Goal: Task Accomplishment & Management: Manage account settings

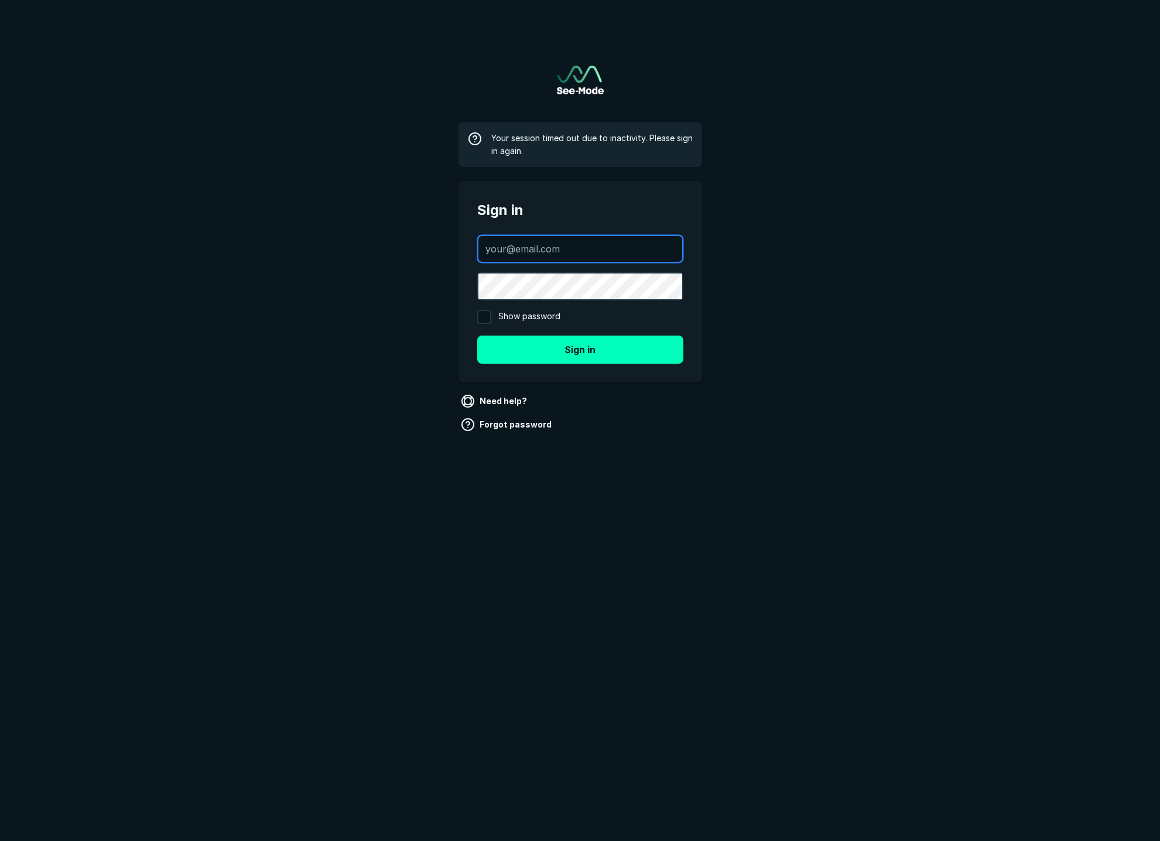
click at [549, 247] on input "text" at bounding box center [581, 249] width 204 height 26
type input "[EMAIL_ADDRESS][DOMAIN_NAME]"
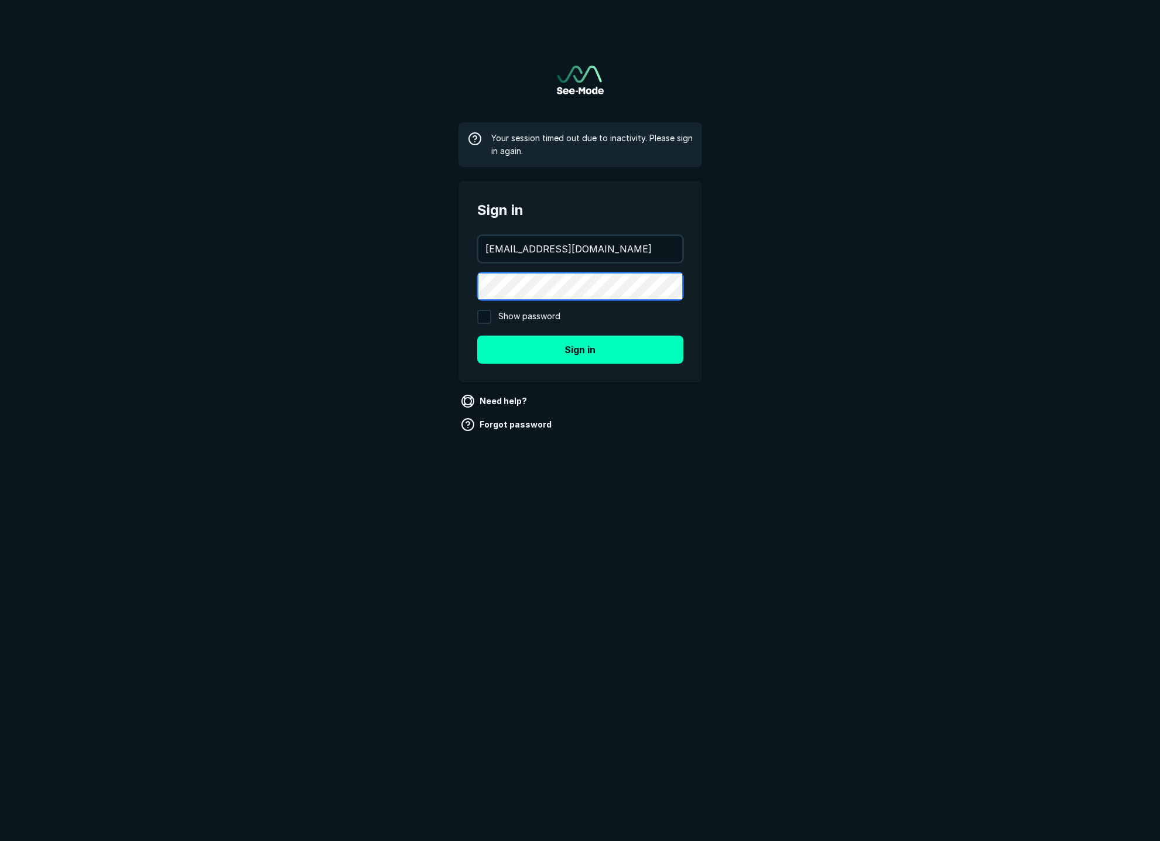
click at [477, 336] on button "Sign in" at bounding box center [580, 350] width 206 height 28
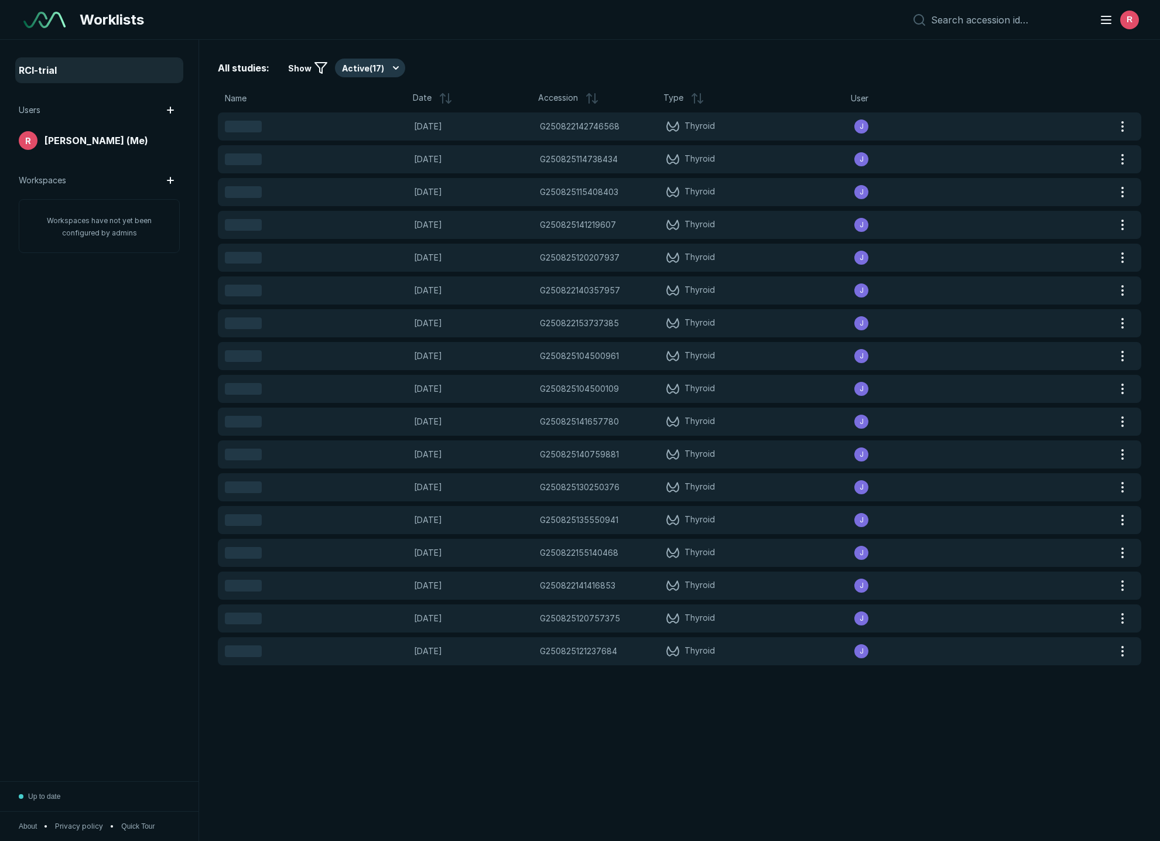
scroll to position [4898, 5643]
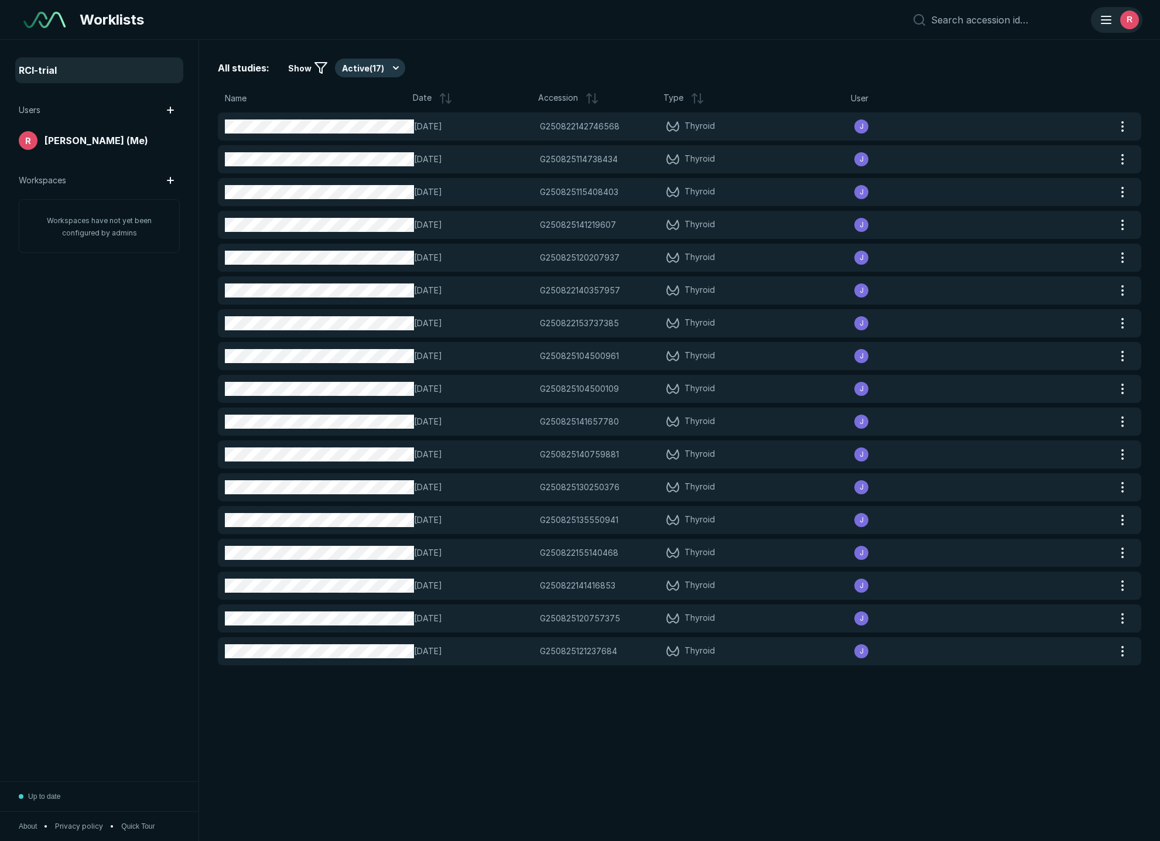
click at [1133, 18] on div "R" at bounding box center [1129, 20] width 19 height 19
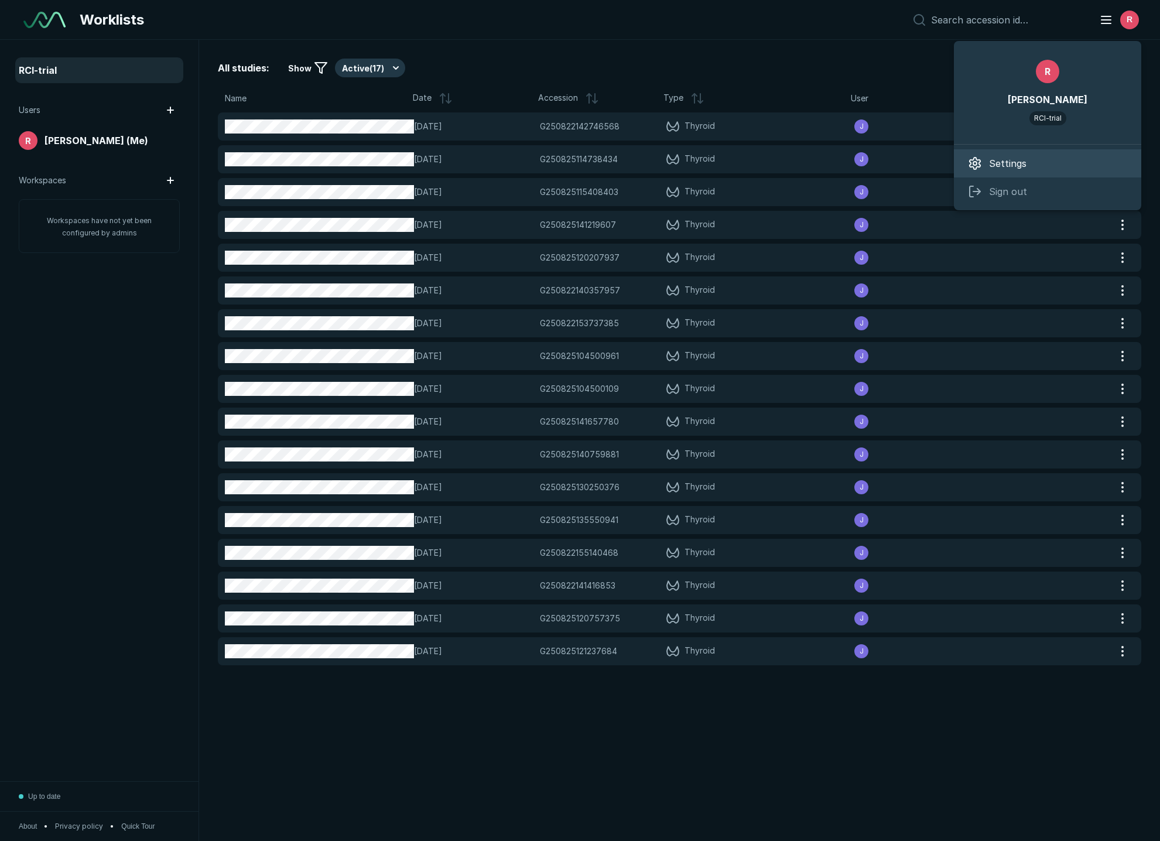
click at [1022, 163] on span "Settings" at bounding box center [1007, 163] width 37 height 14
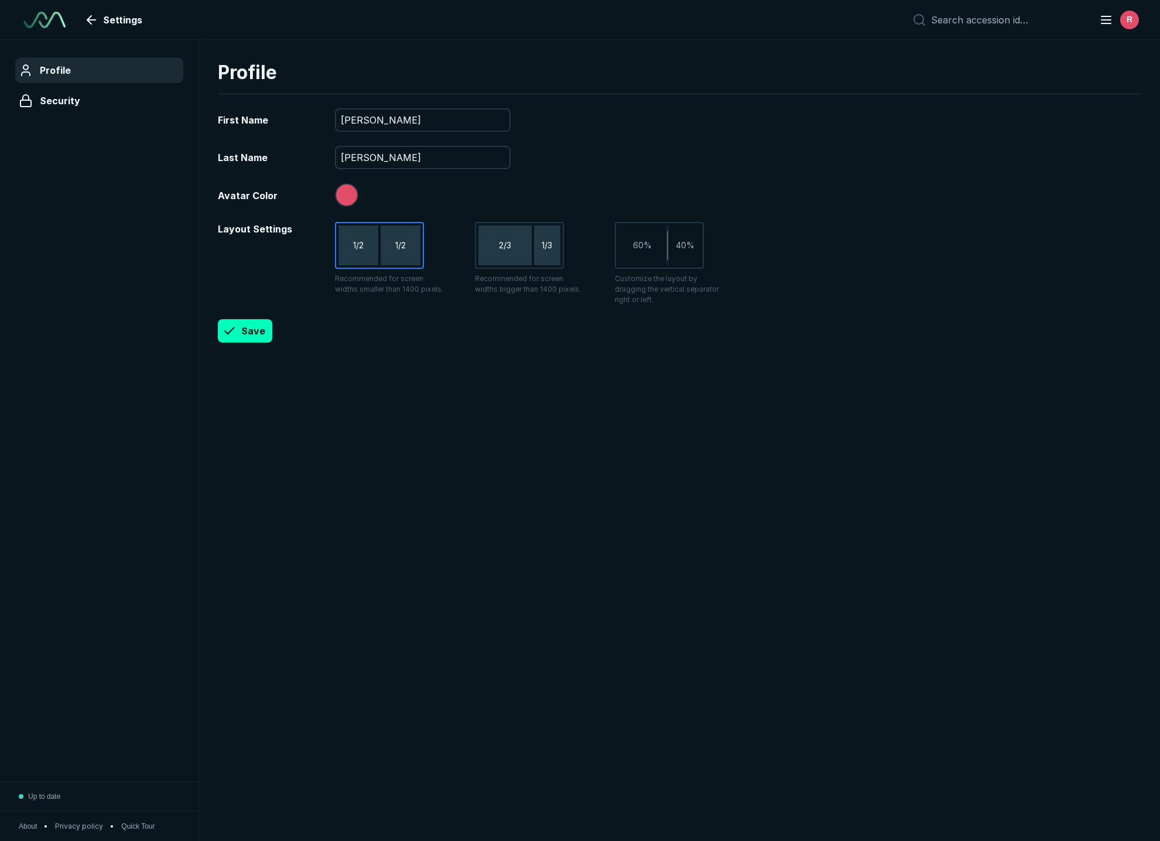
scroll to position [4898, 5643]
click at [40, 101] on span "Security" at bounding box center [60, 101] width 40 height 14
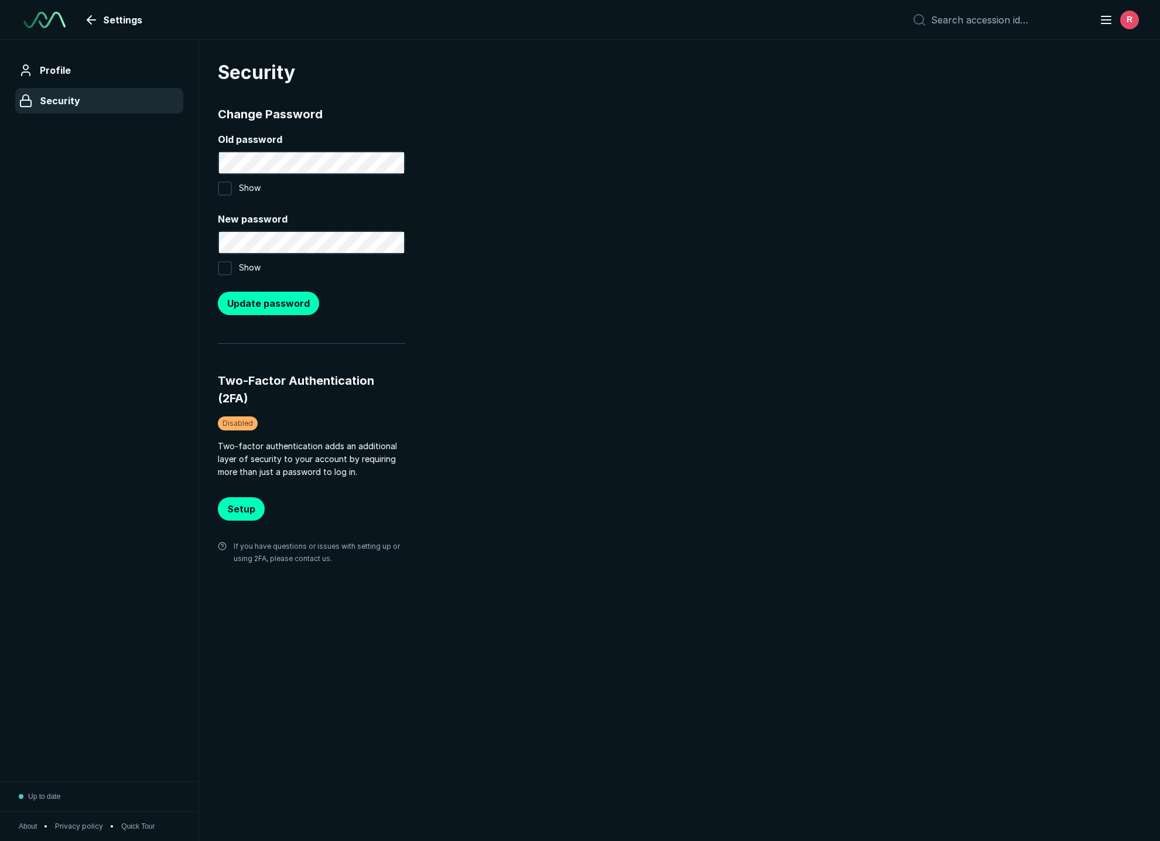
scroll to position [4898, 5643]
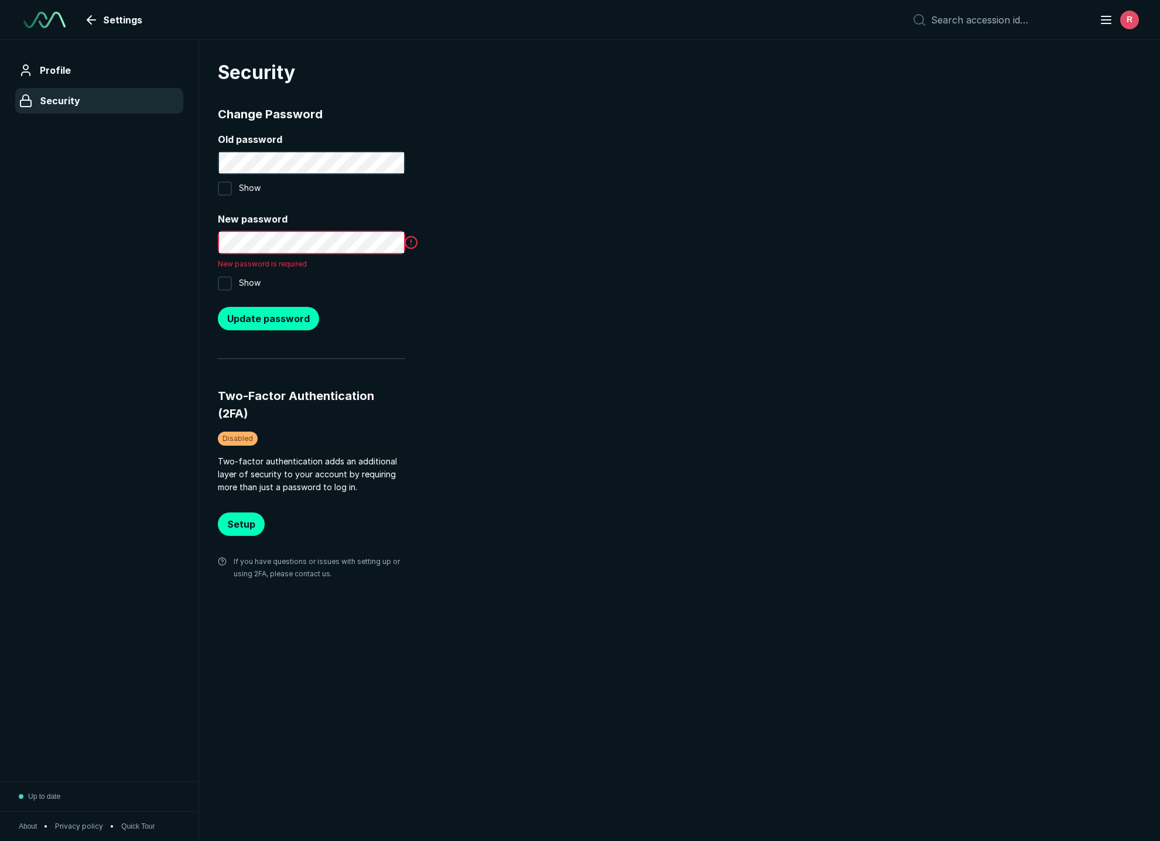
click at [222, 266] on div "New password New password is required Show" at bounding box center [311, 252] width 187 height 81
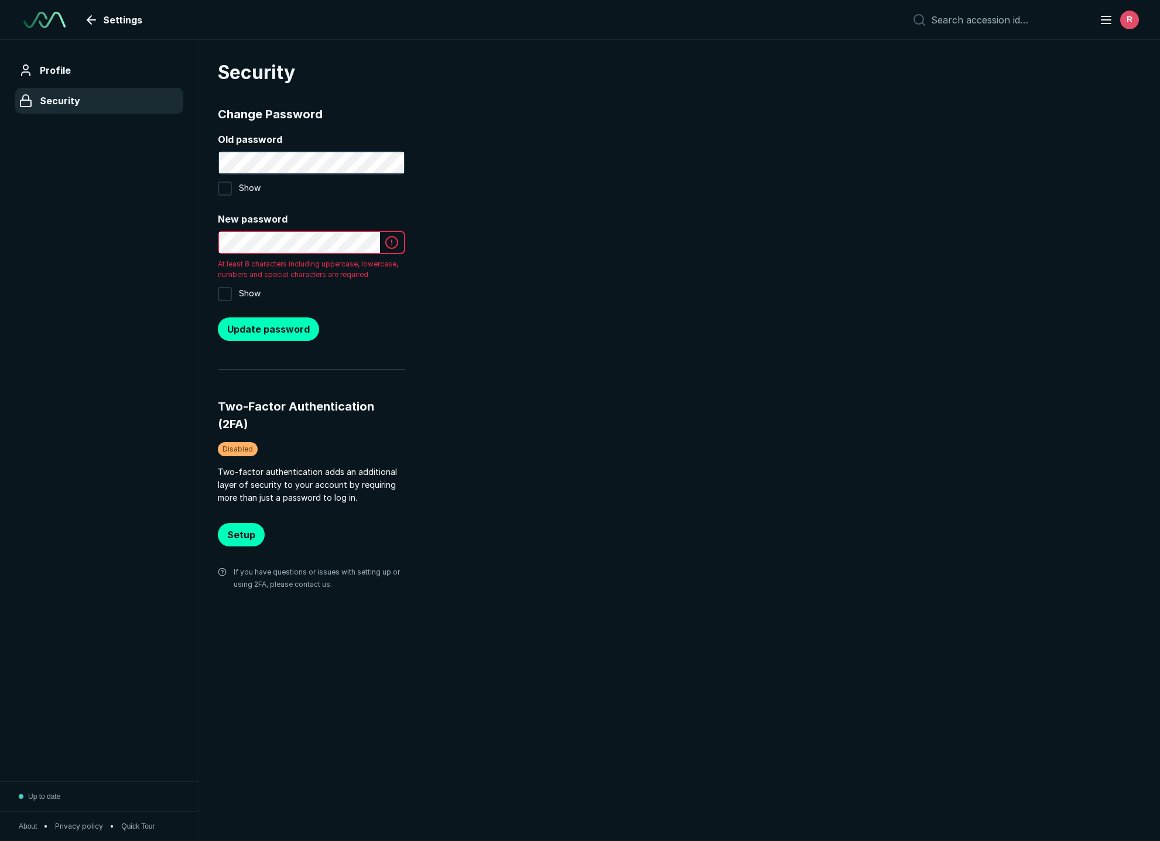
click at [220, 298] on input "Show" at bounding box center [225, 294] width 14 height 14
checkbox input "true"
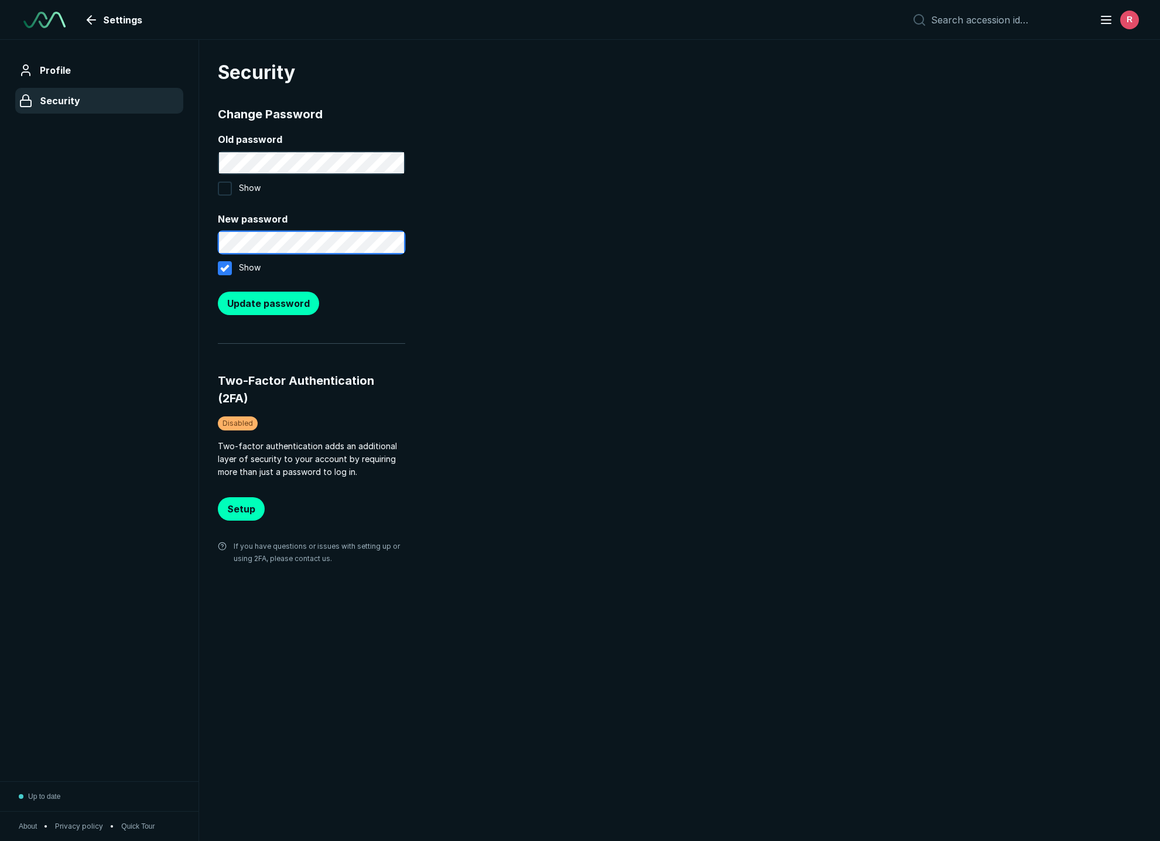
click at [142, 234] on div "Profile Security Up to date About • Privacy policy • Quick Tour Security Change…" at bounding box center [580, 440] width 1160 height 801
click at [268, 301] on button "Update password" at bounding box center [268, 303] width 101 height 23
